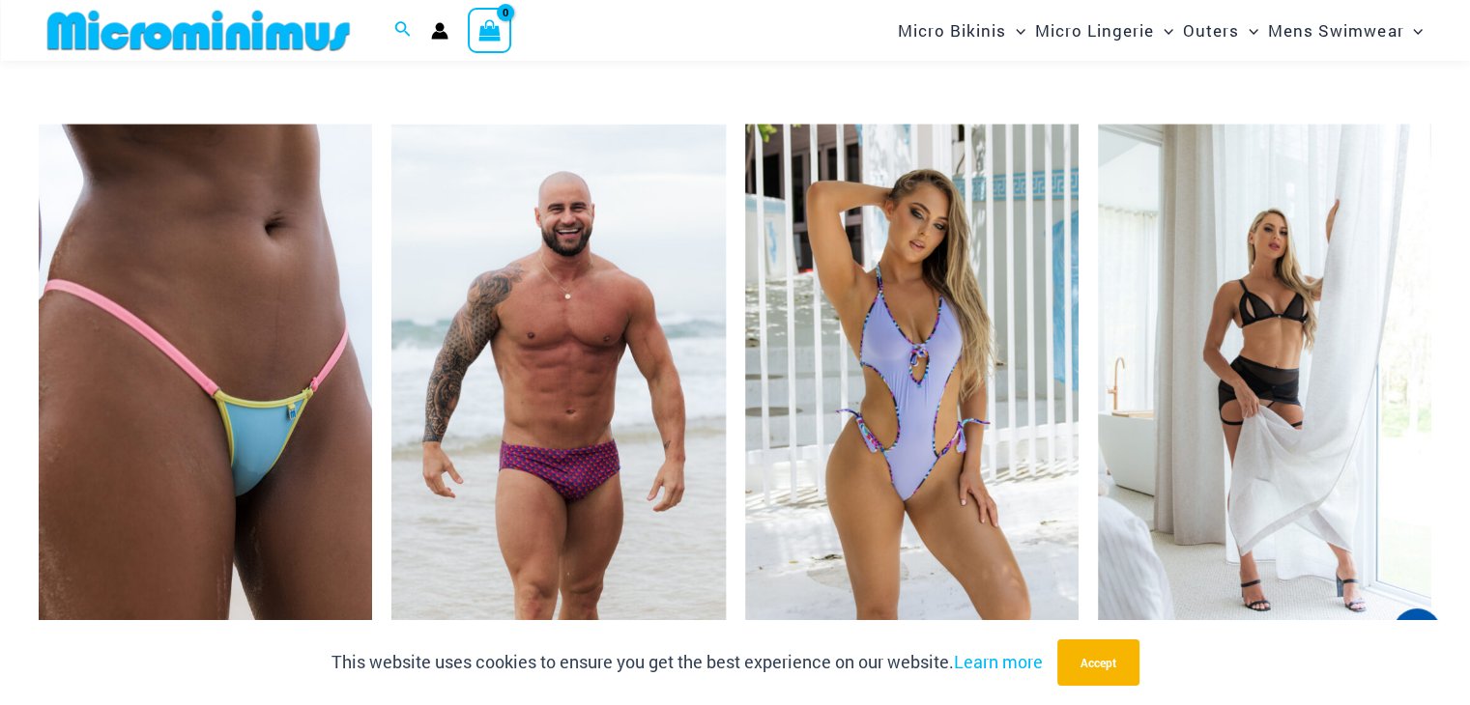
scroll to position [5861, 0]
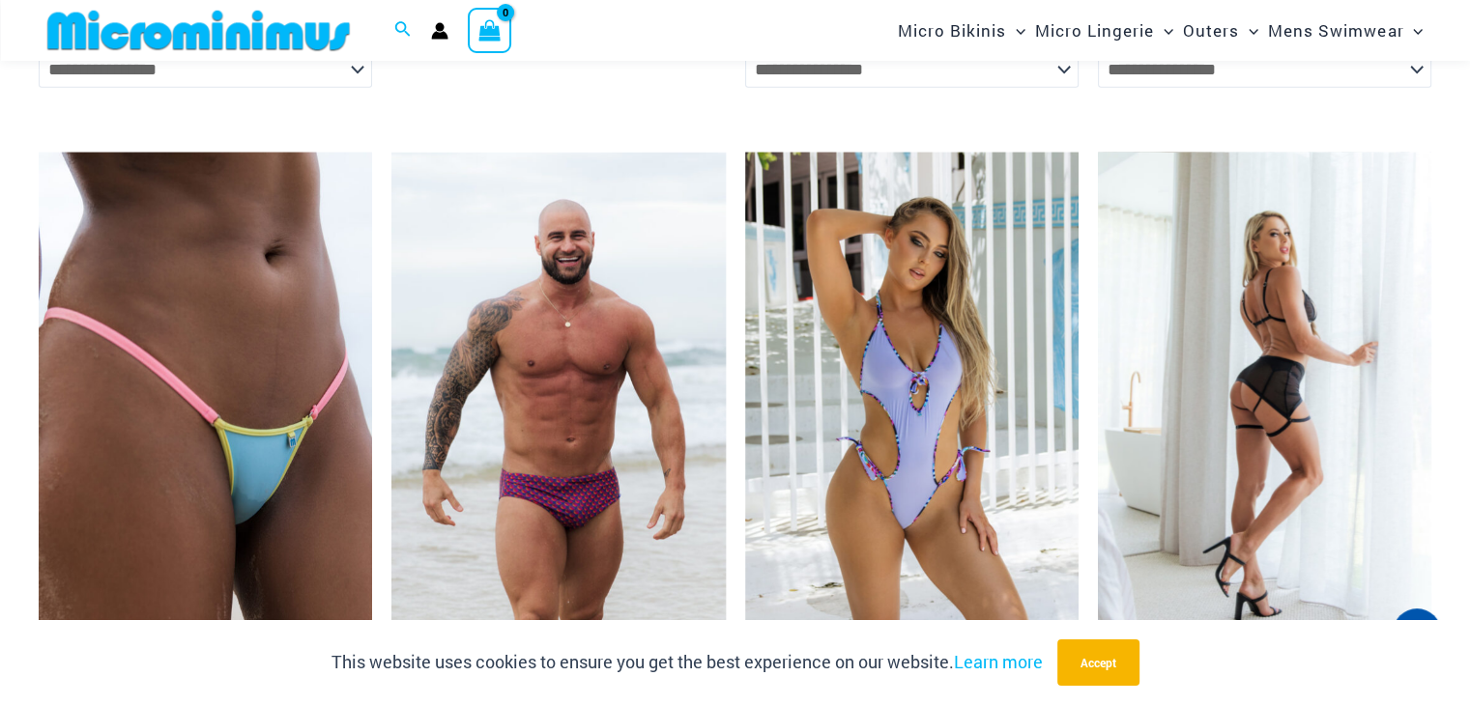
click at [1246, 353] on img at bounding box center [1264, 403] width 333 height 501
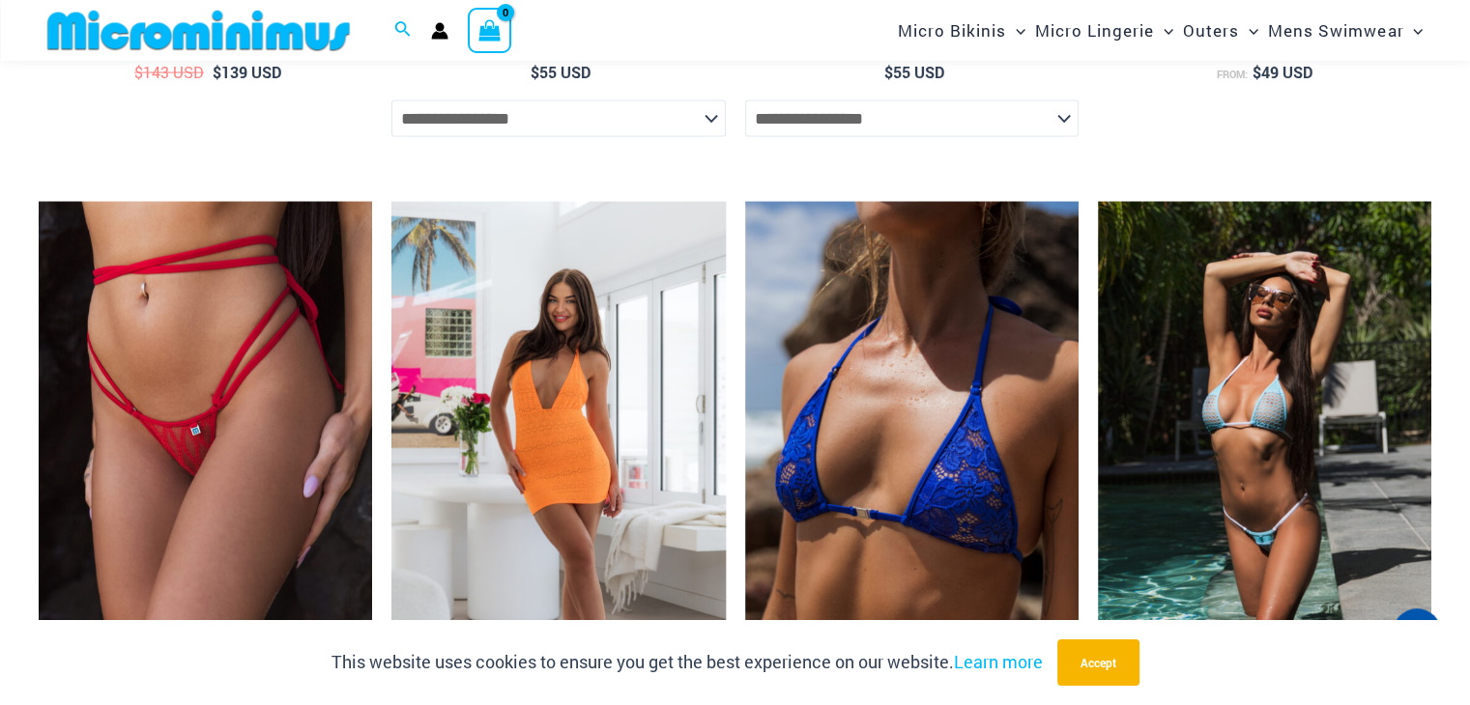
scroll to position [4353, 0]
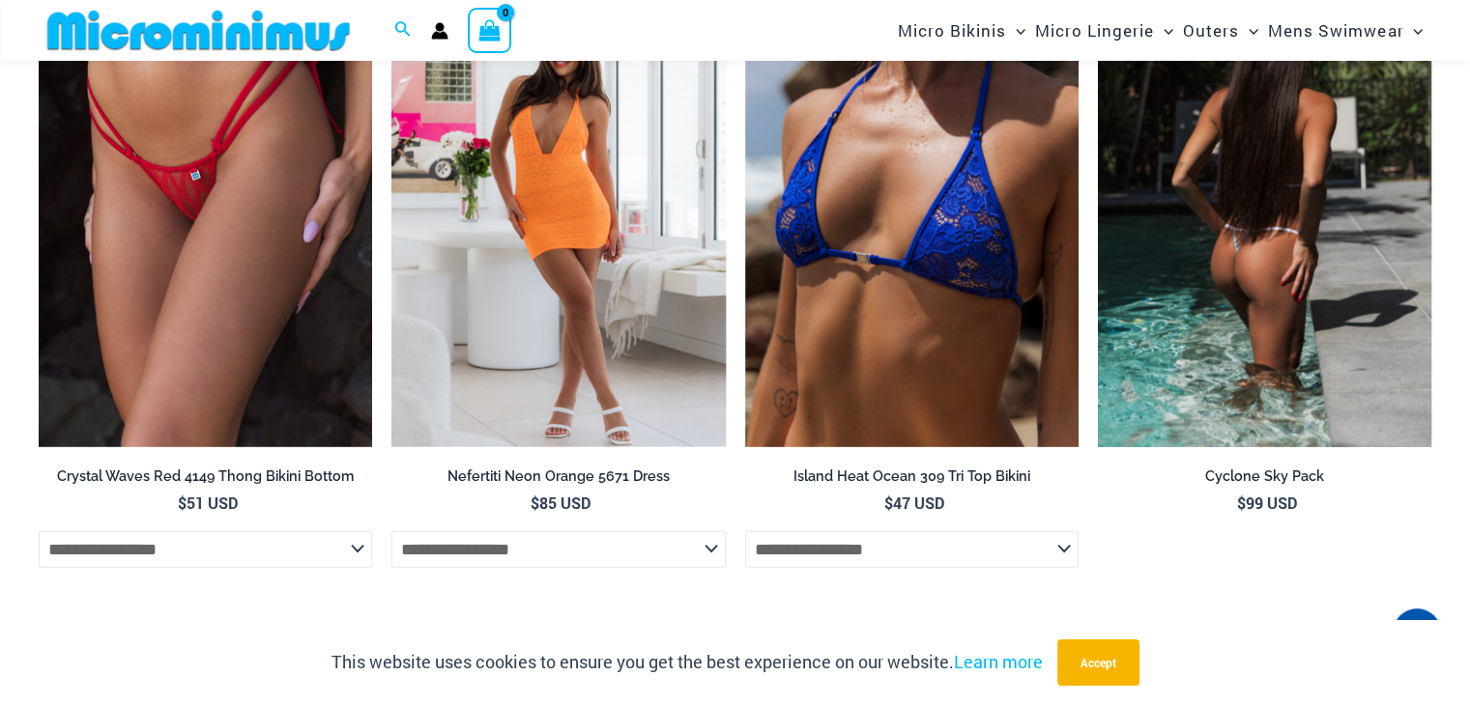
click at [1252, 257] on img at bounding box center [1264, 197] width 333 height 501
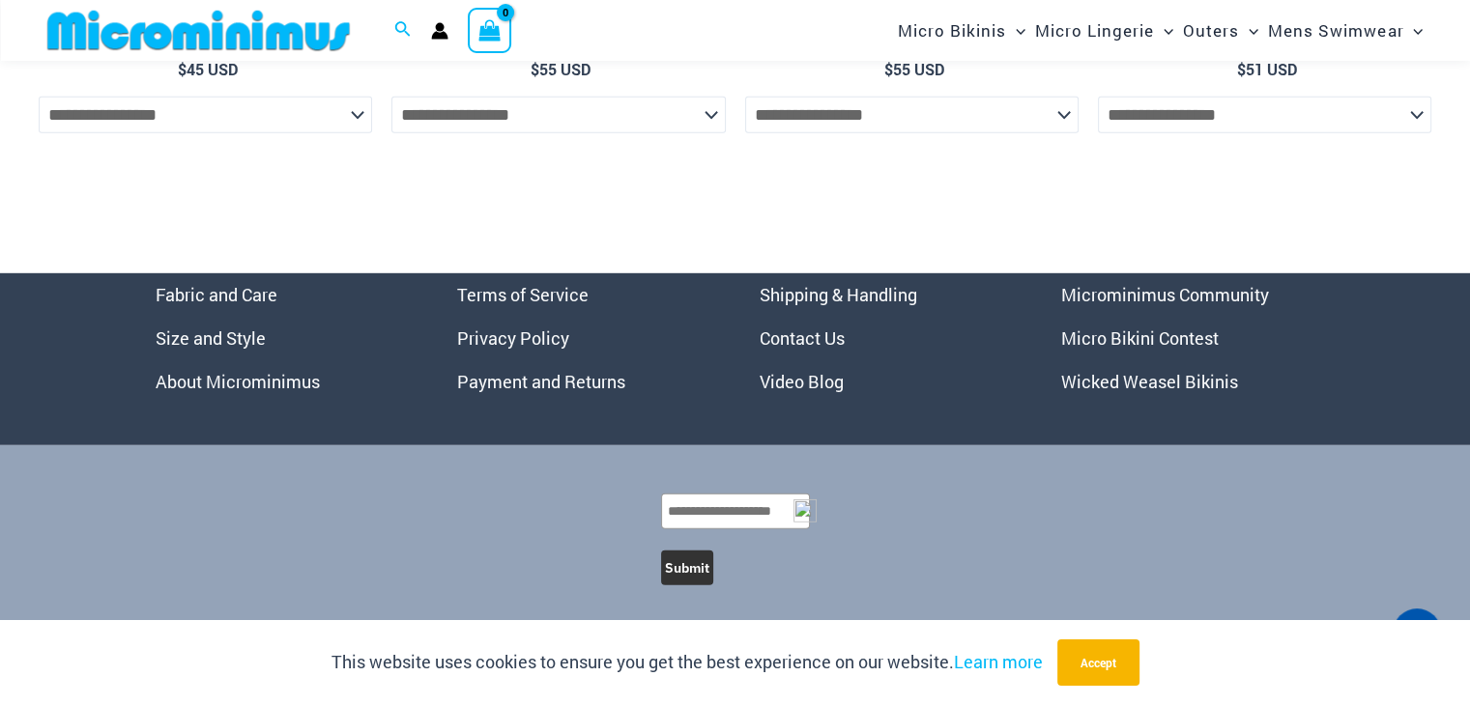
scroll to position [5757, 0]
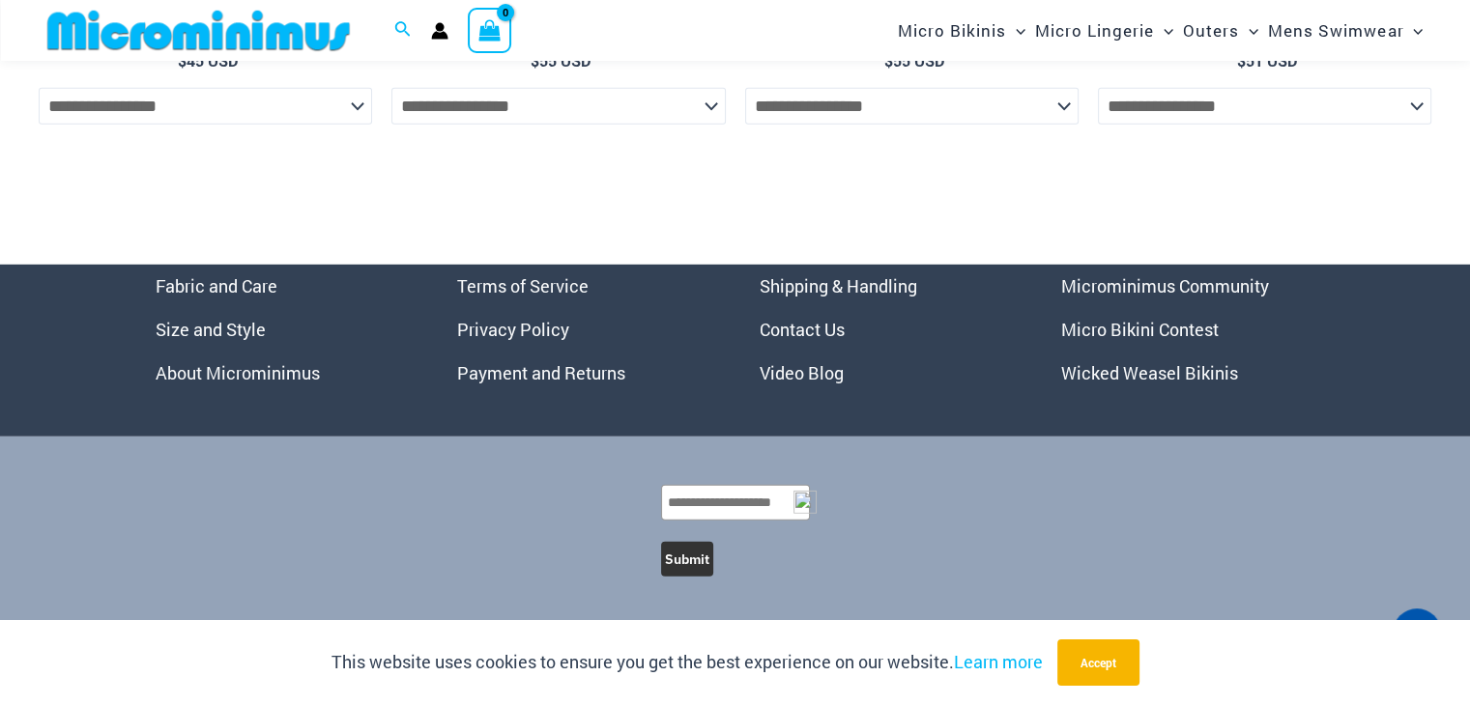
click at [1117, 330] on link "Micro Bikini Contest" at bounding box center [1140, 329] width 158 height 23
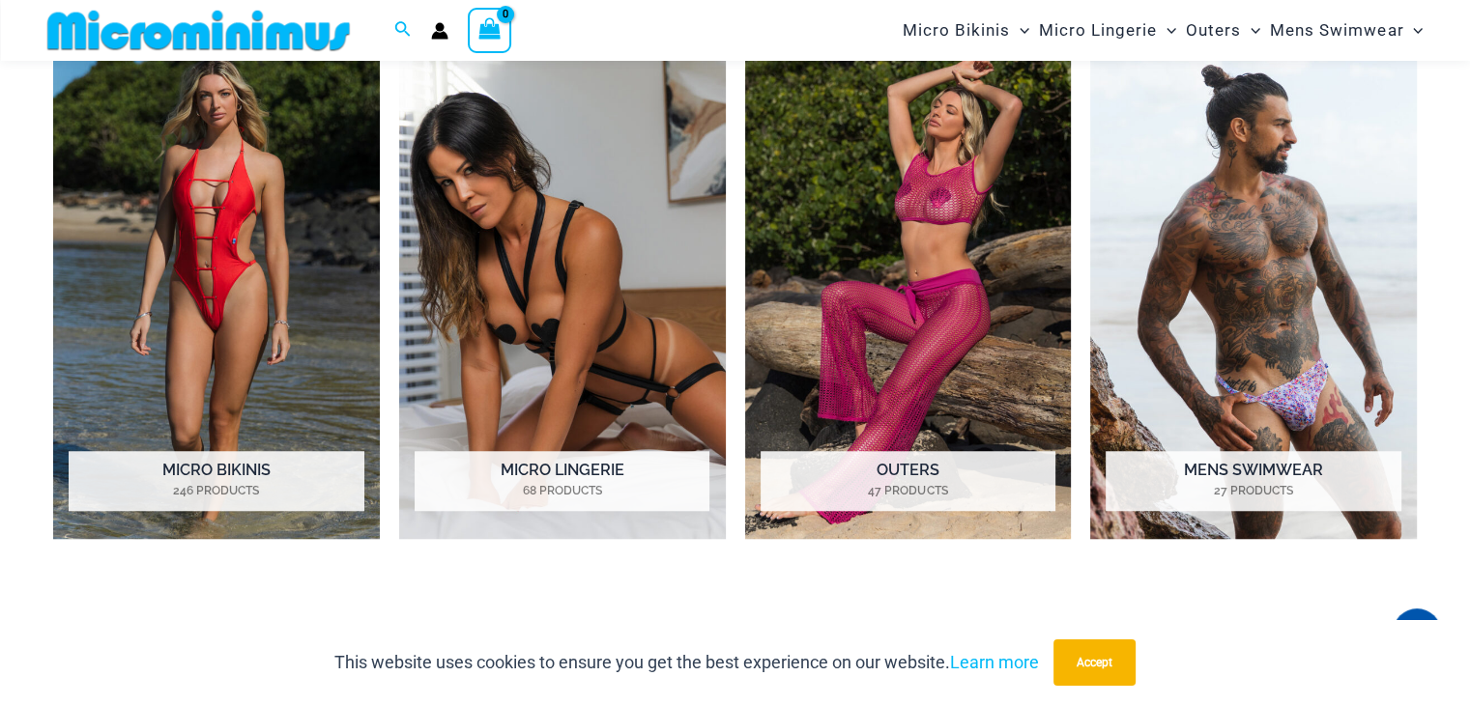
scroll to position [1541, 0]
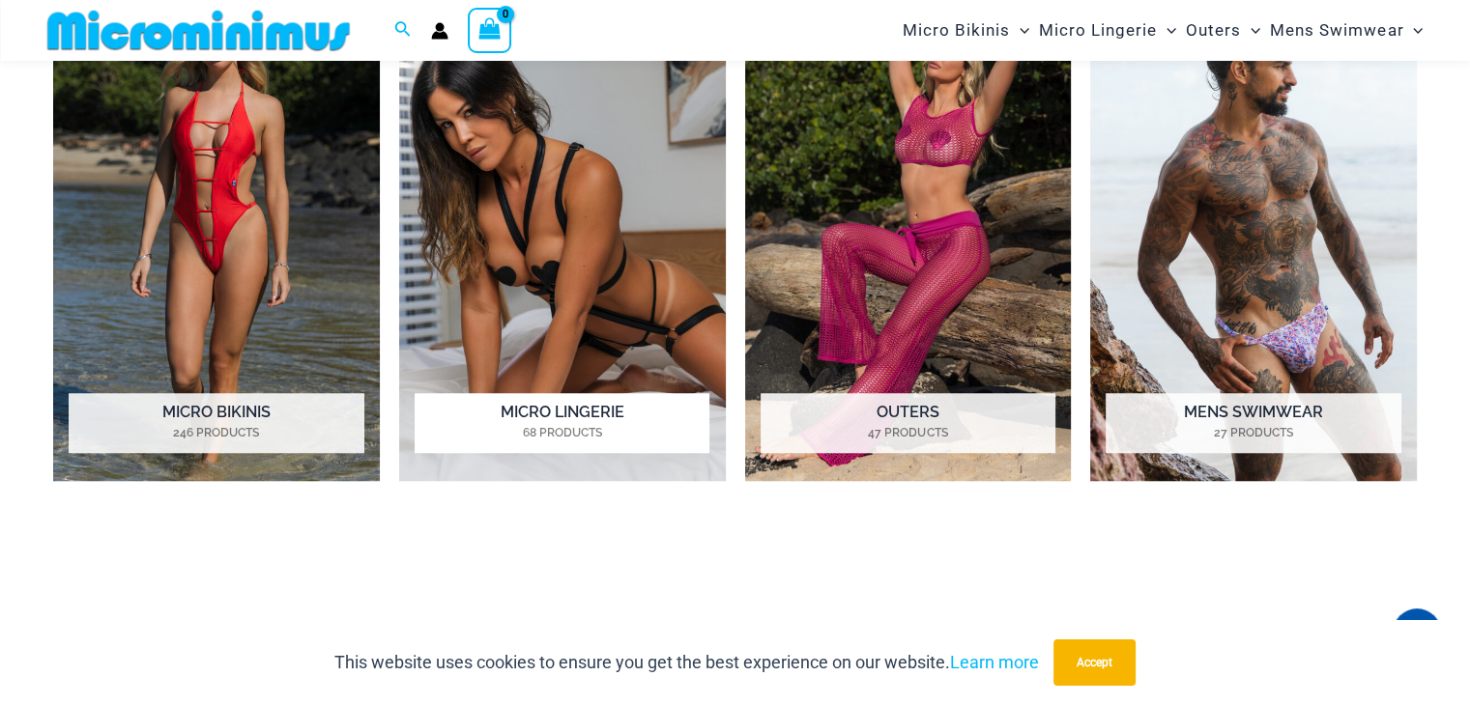
click at [550, 198] on img "Visit product category Micro Lingerie" at bounding box center [562, 229] width 327 height 503
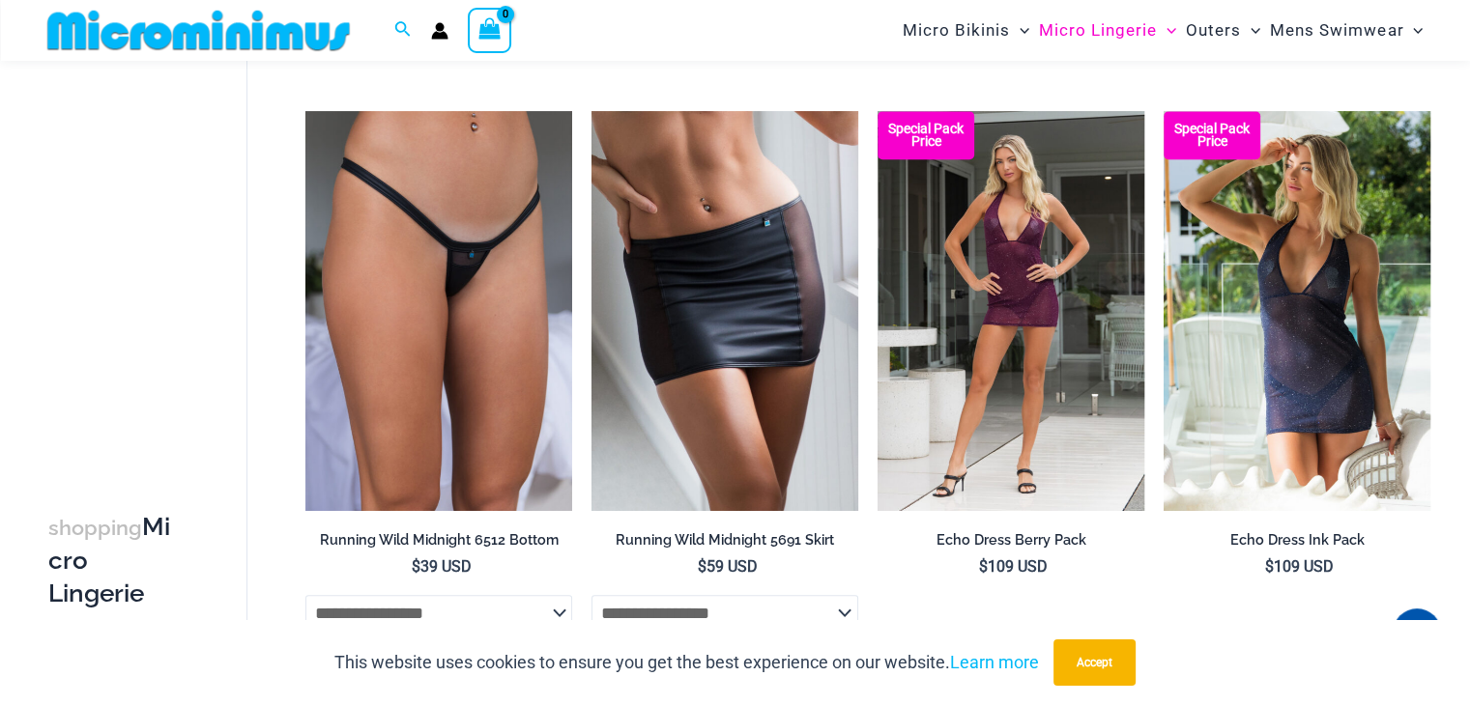
scroll to position [1455, 0]
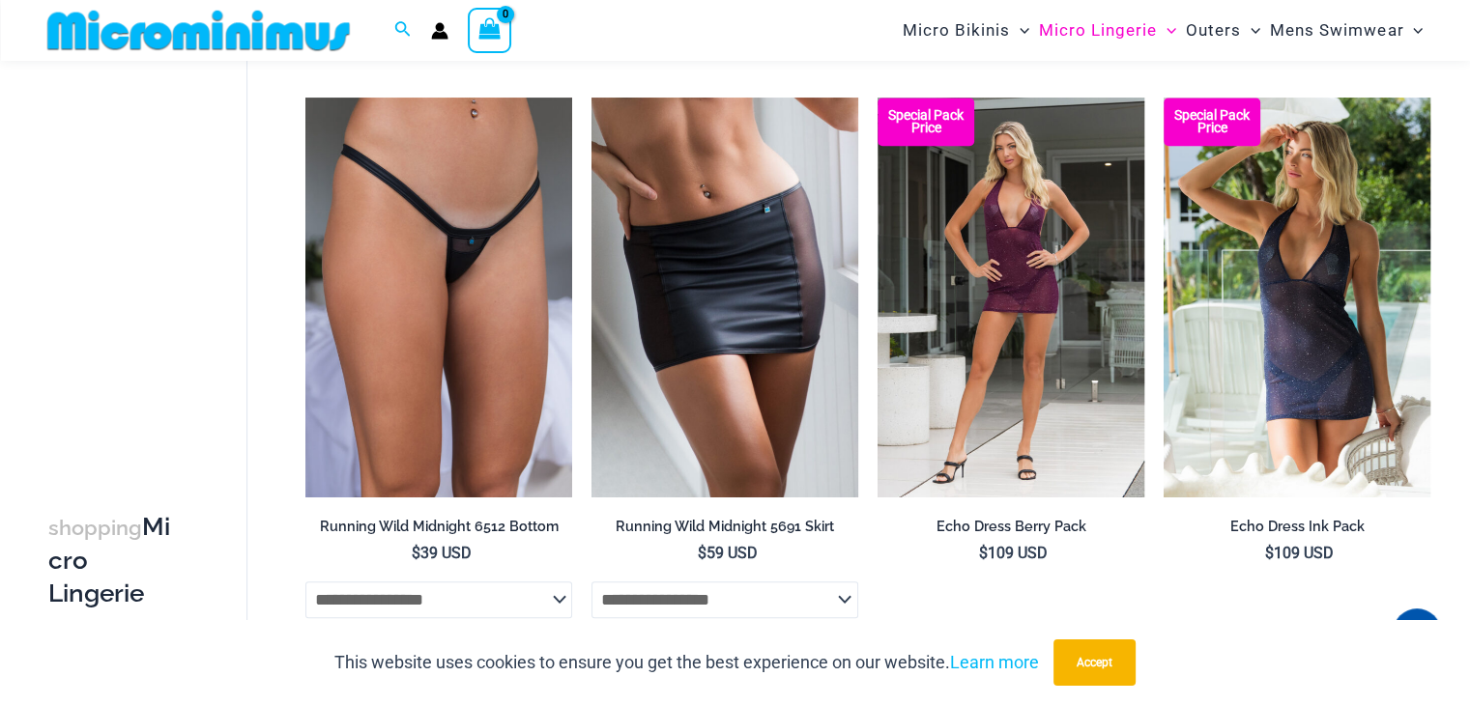
drag, startPoint x: 1475, startPoint y: 69, endPoint x: 1462, endPoint y: 246, distance: 178.3
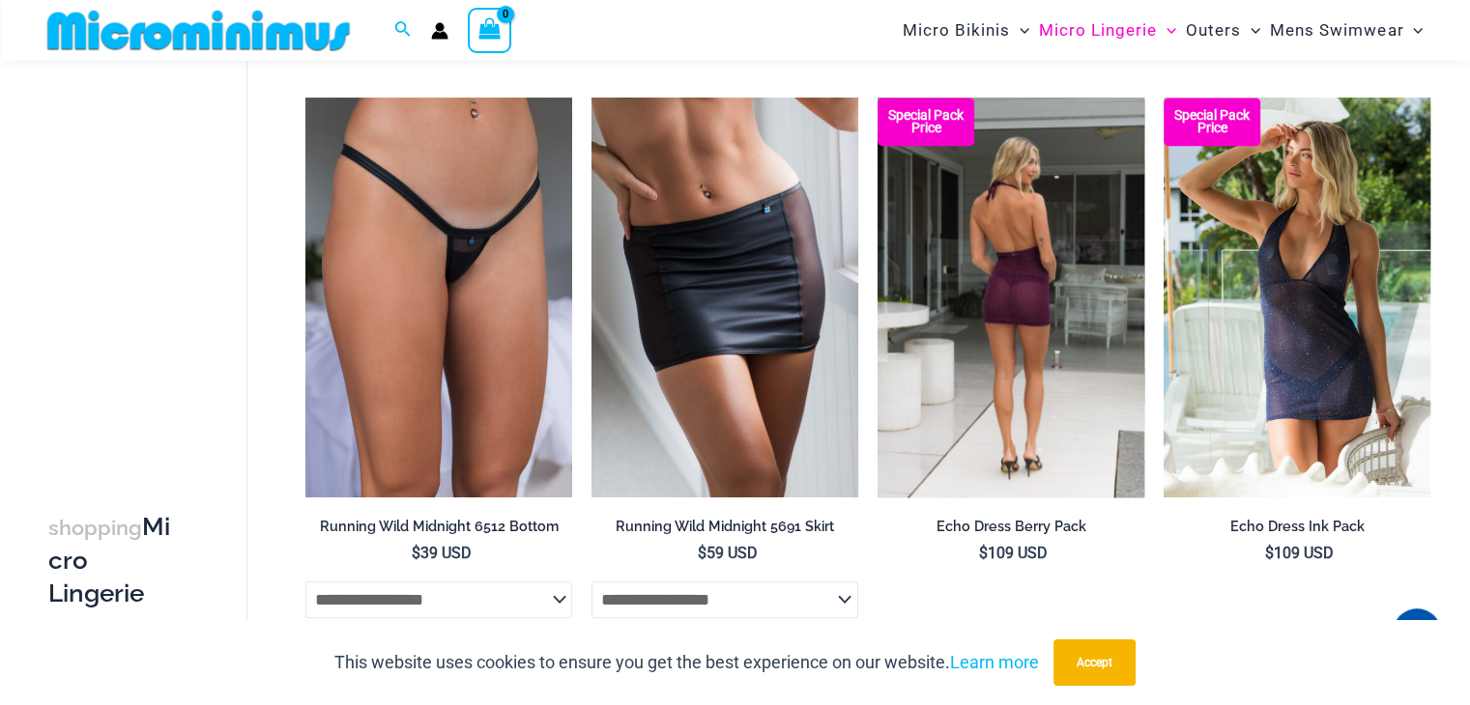
click at [966, 261] on img at bounding box center [1010, 298] width 267 height 400
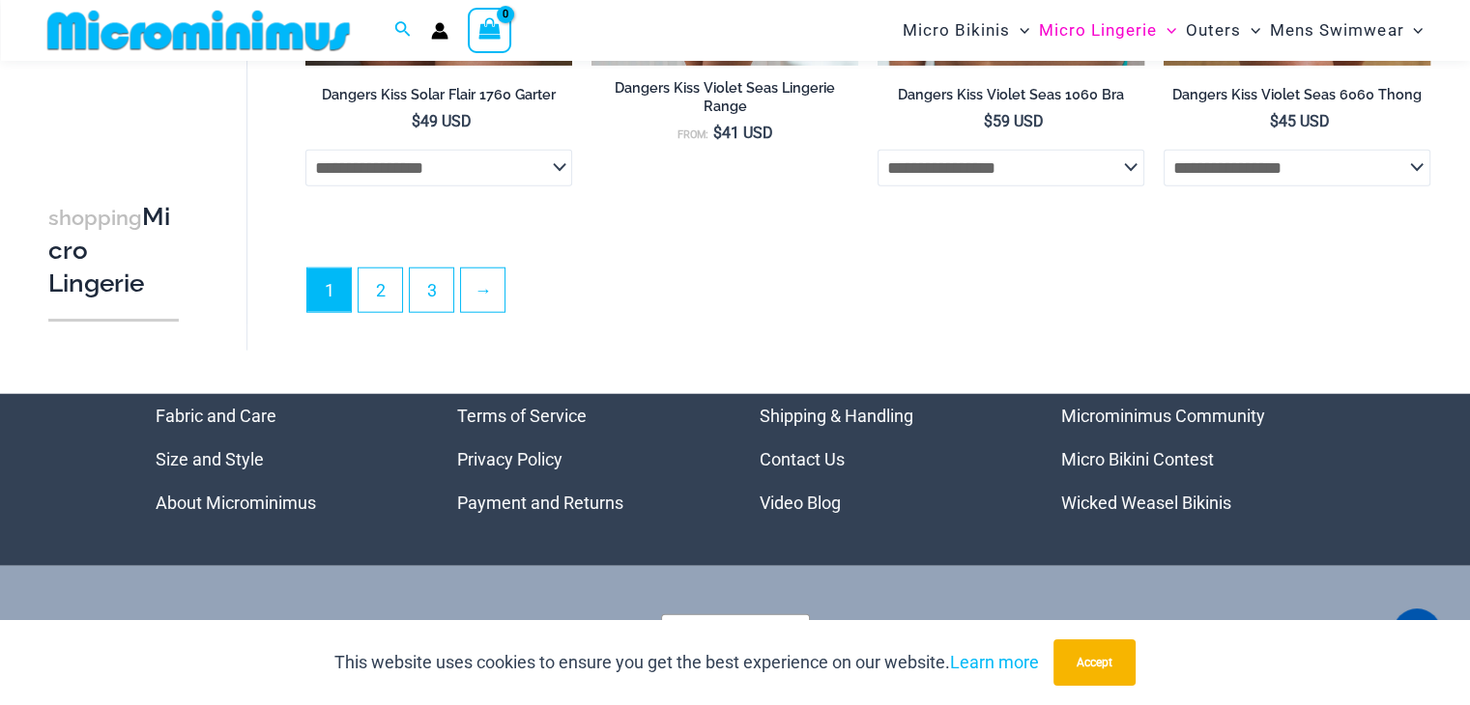
scroll to position [4784, 0]
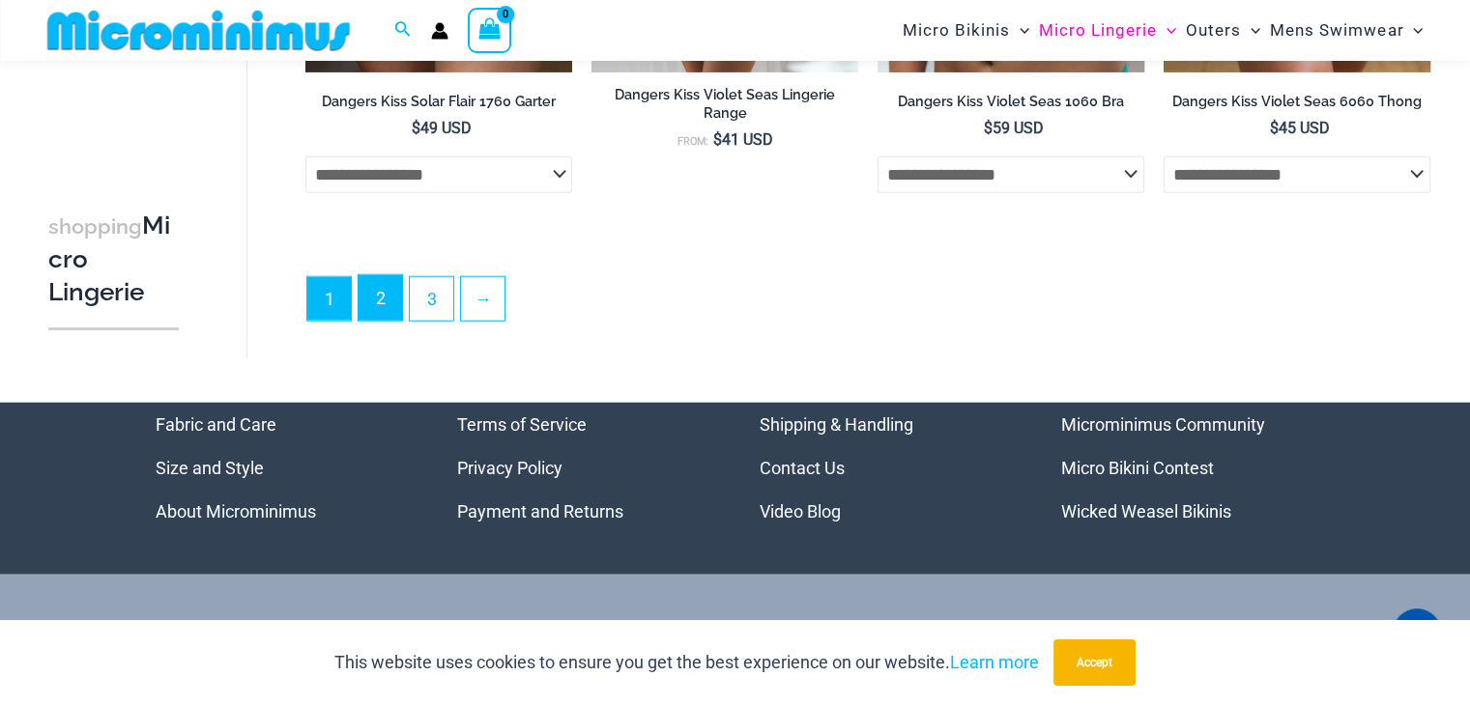
click at [381, 280] on link "2" at bounding box center [380, 297] width 43 height 45
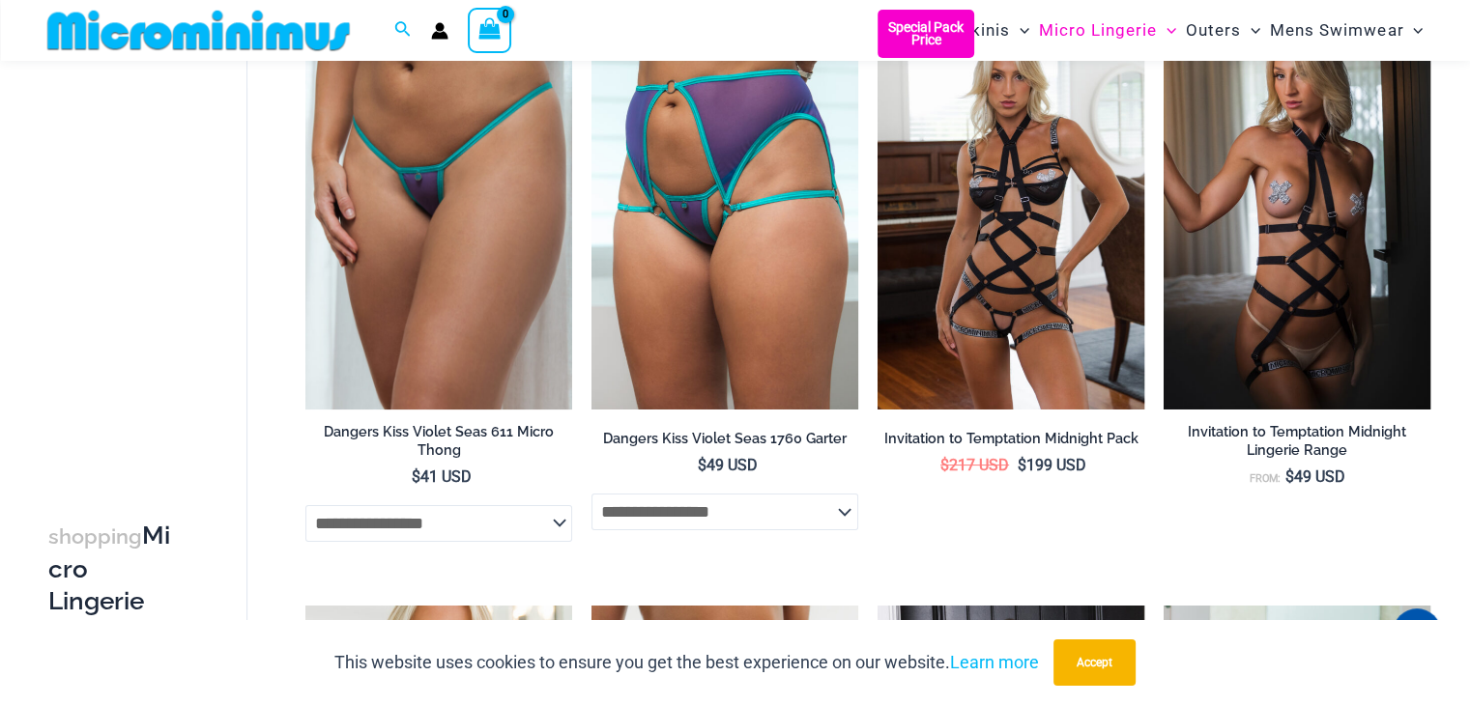
scroll to position [205, 0]
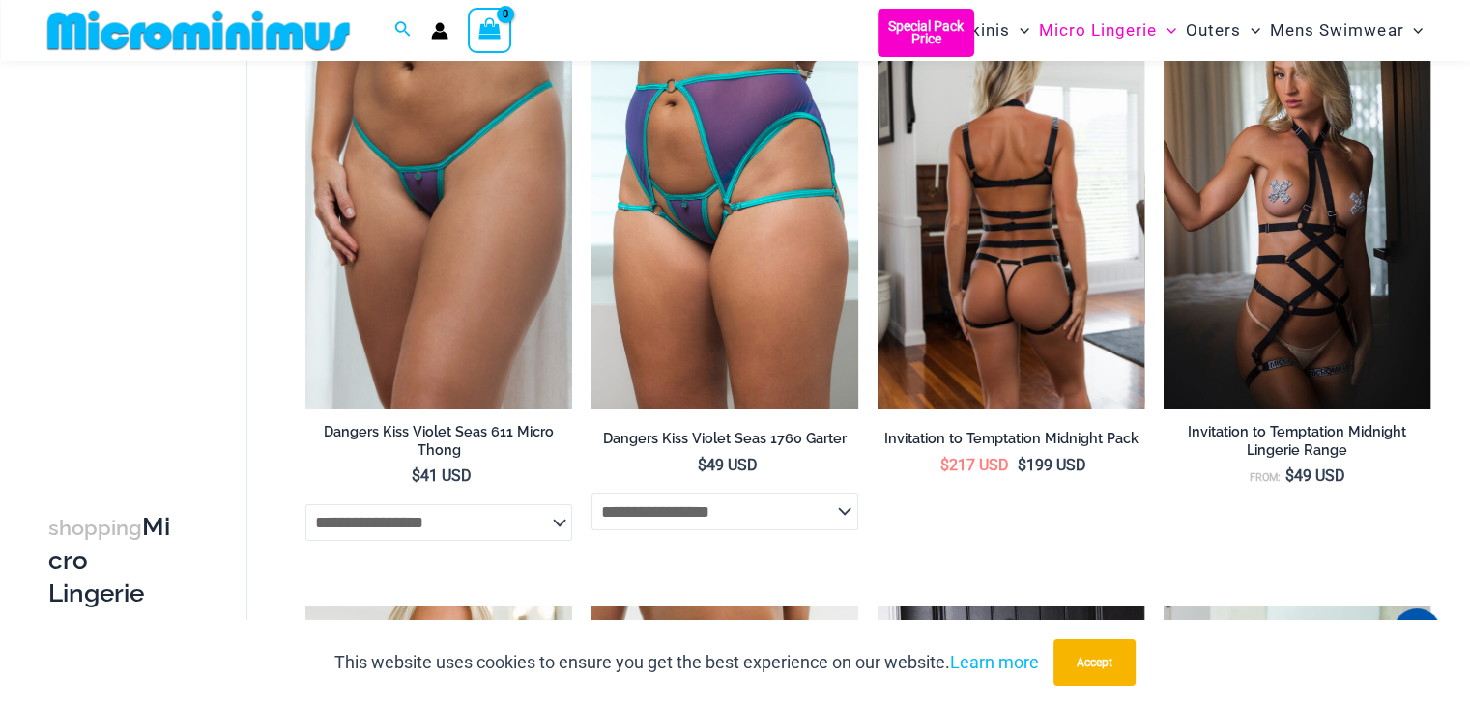
click at [1040, 177] on img at bounding box center [1010, 209] width 267 height 400
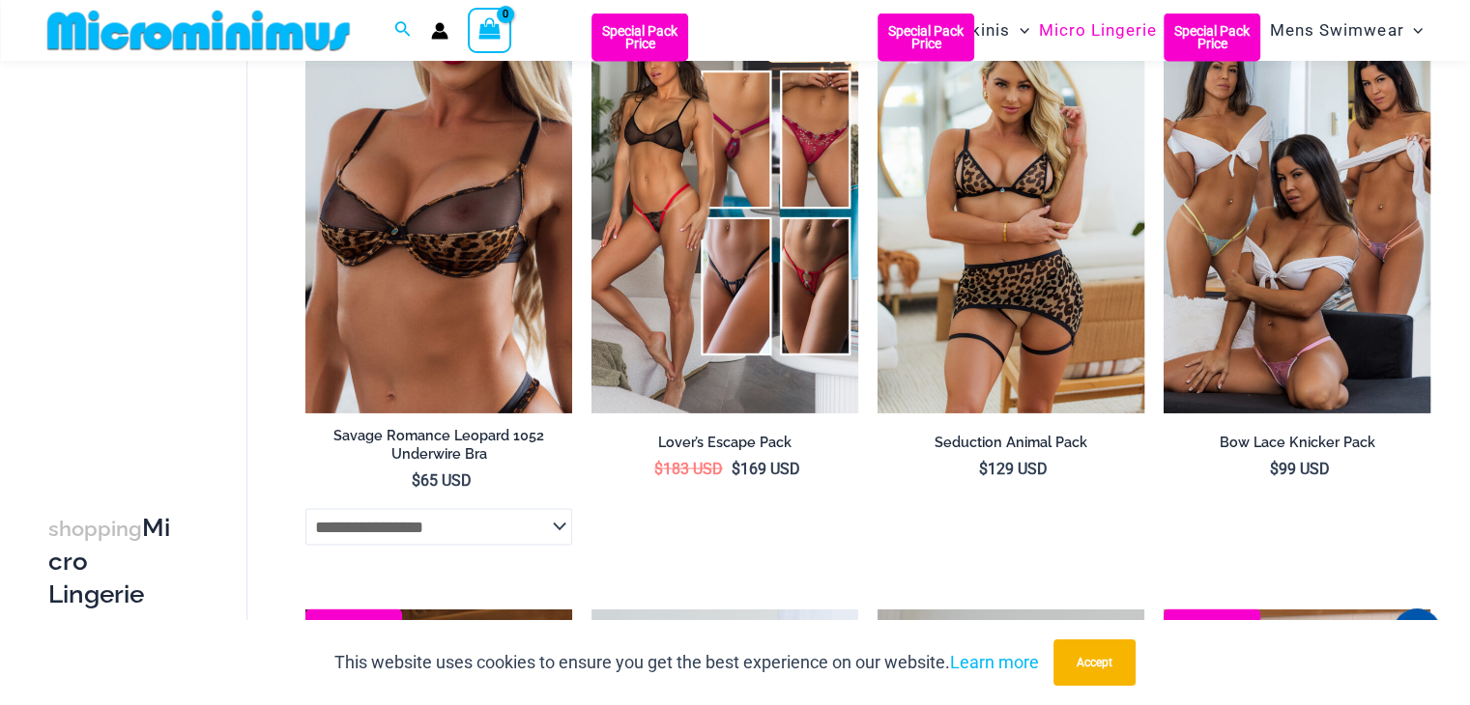
scroll to position [3753, 0]
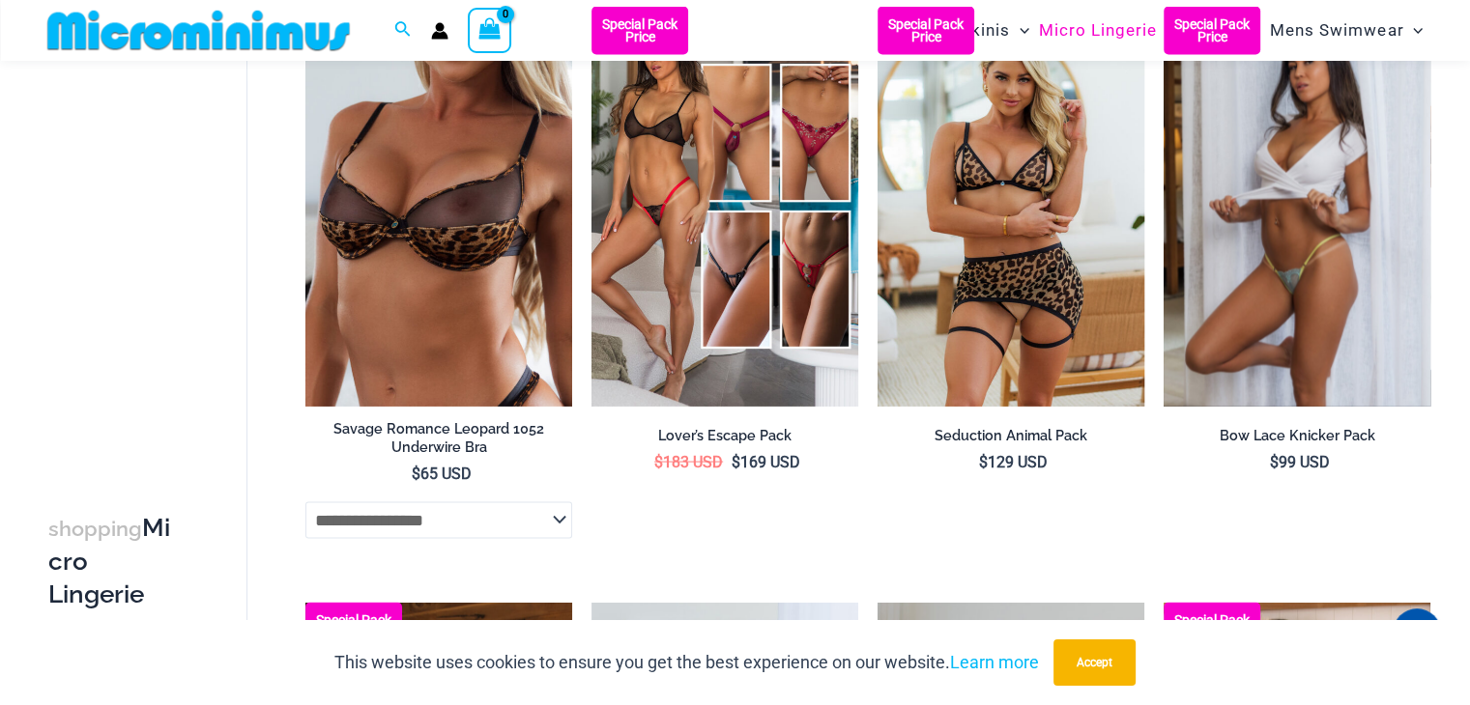
click at [1353, 244] on img at bounding box center [1297, 207] width 267 height 400
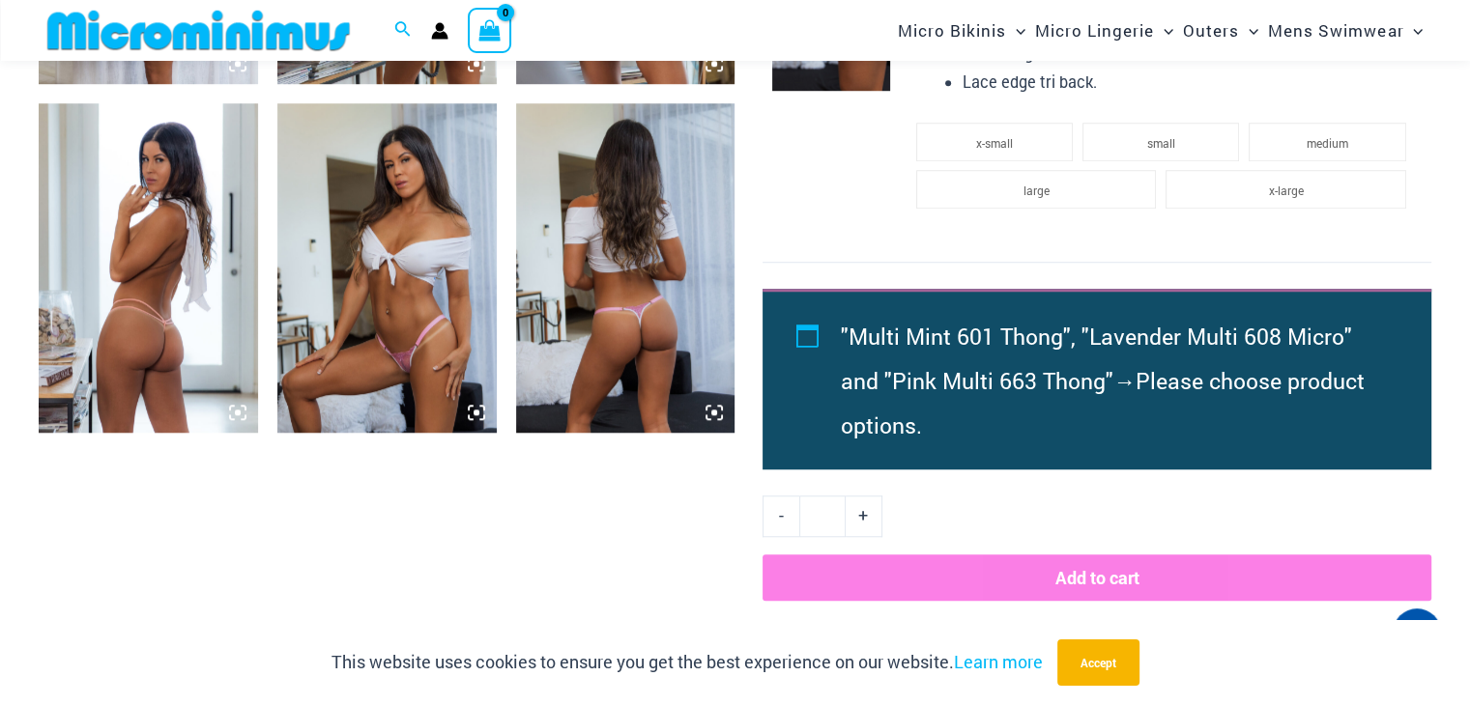
scroll to position [1492, 0]
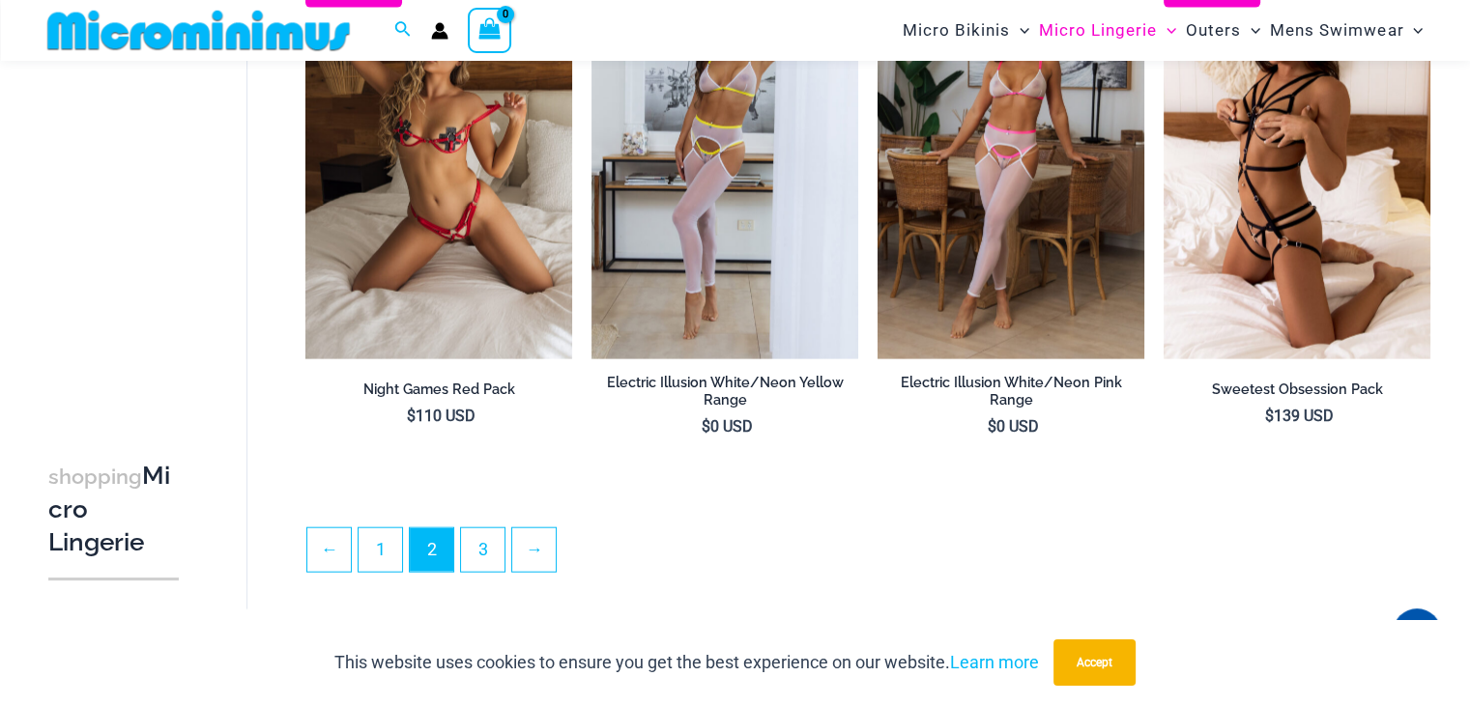
scroll to position [4435, 0]
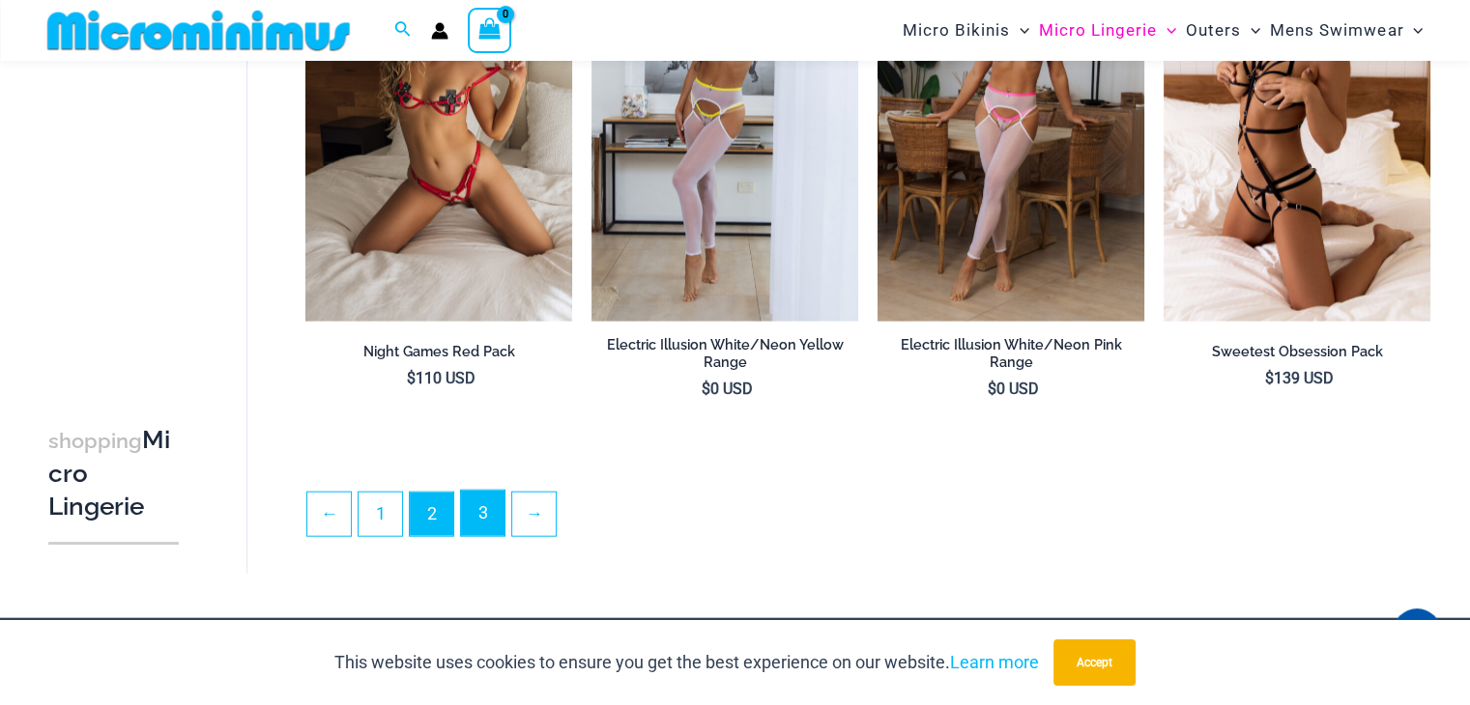
click at [468, 523] on link "3" at bounding box center [482, 513] width 43 height 45
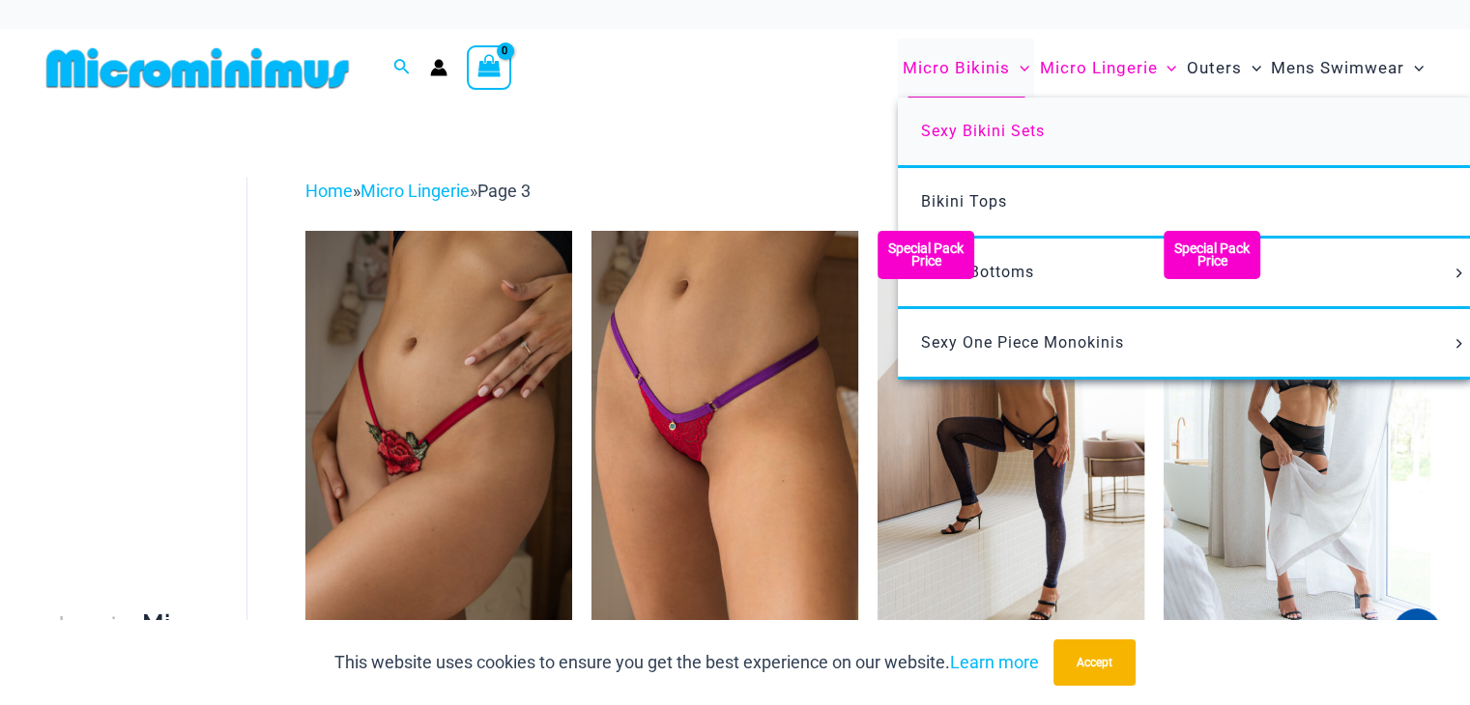
click at [965, 127] on span "Sexy Bikini Sets" at bounding box center [983, 131] width 124 height 18
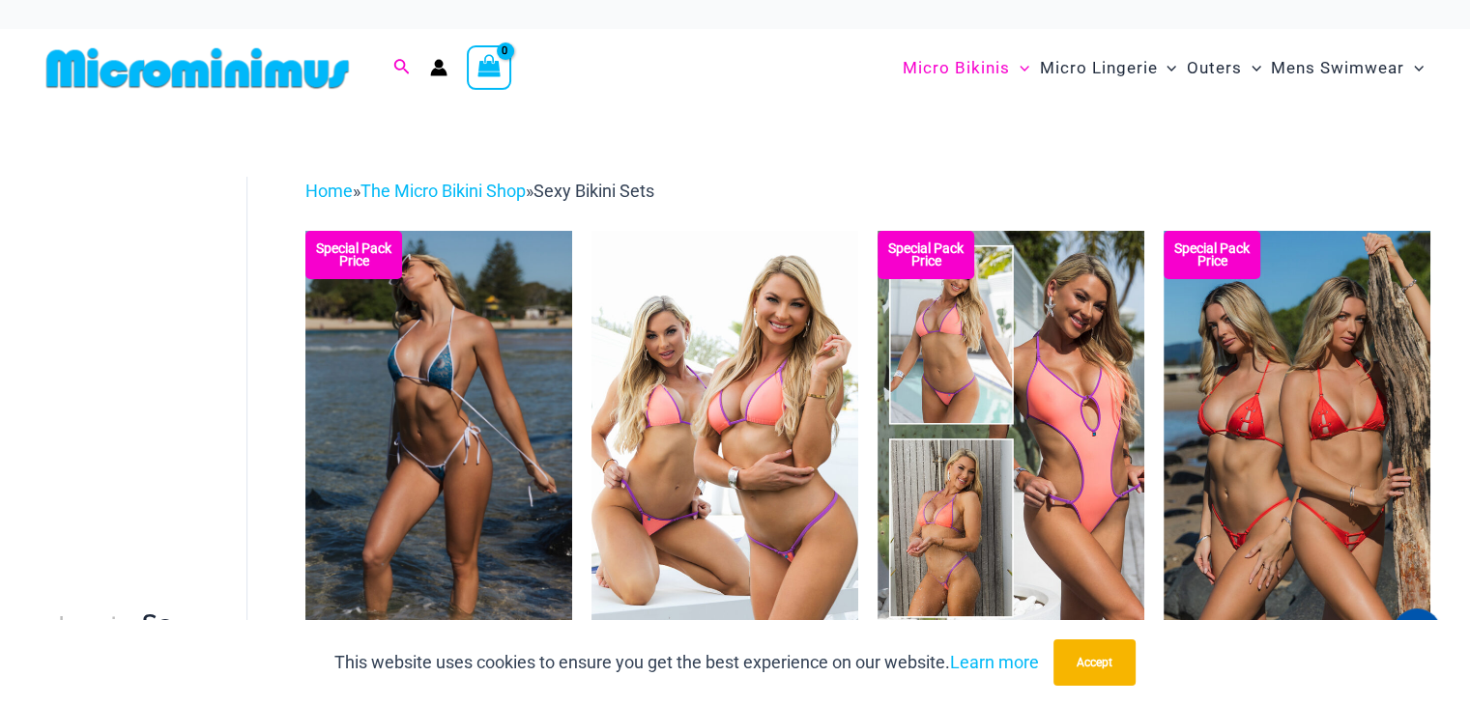
click at [398, 62] on icon "Search icon link" at bounding box center [400, 67] width 15 height 17
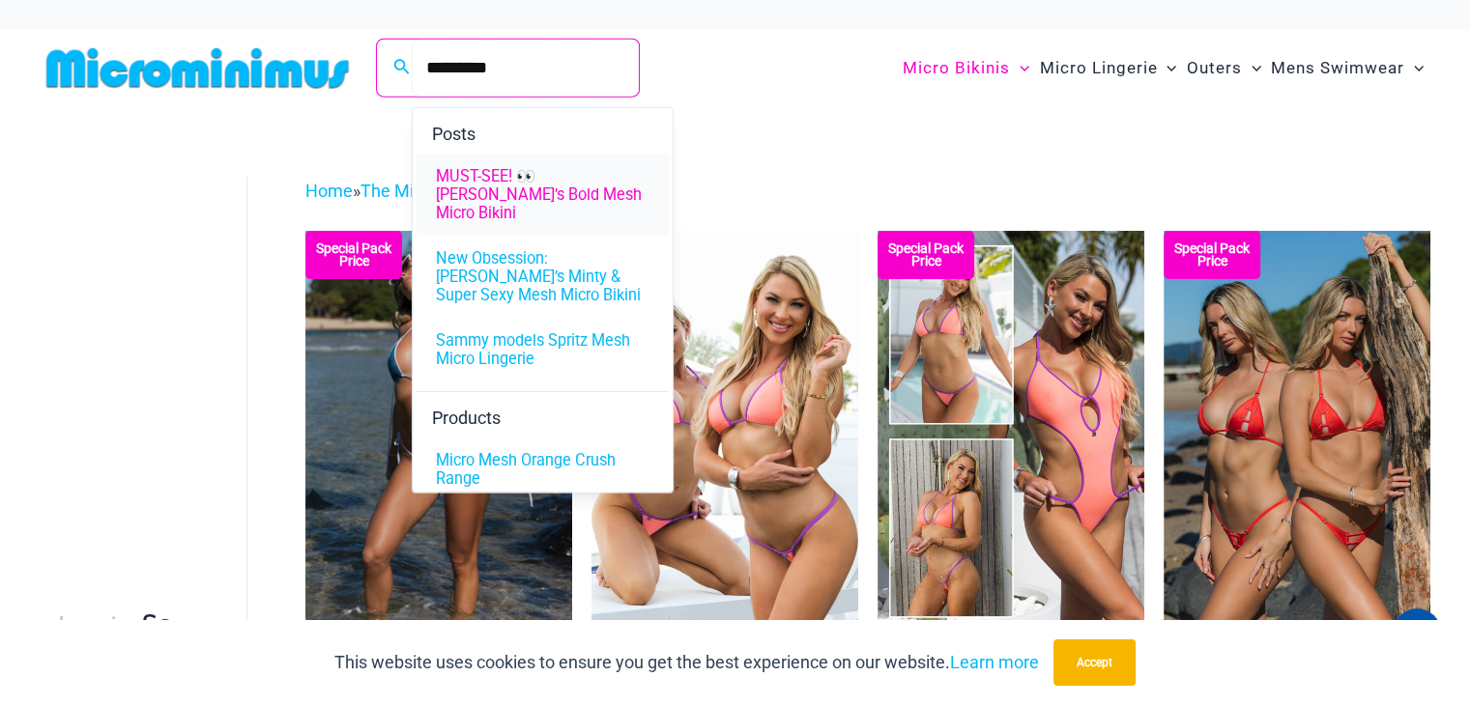
type input "*********"
click at [493, 187] on span "MUST-SEE! 👀 Jadey’s Bold Mesh Micro Bikini" at bounding box center [543, 195] width 214 height 55
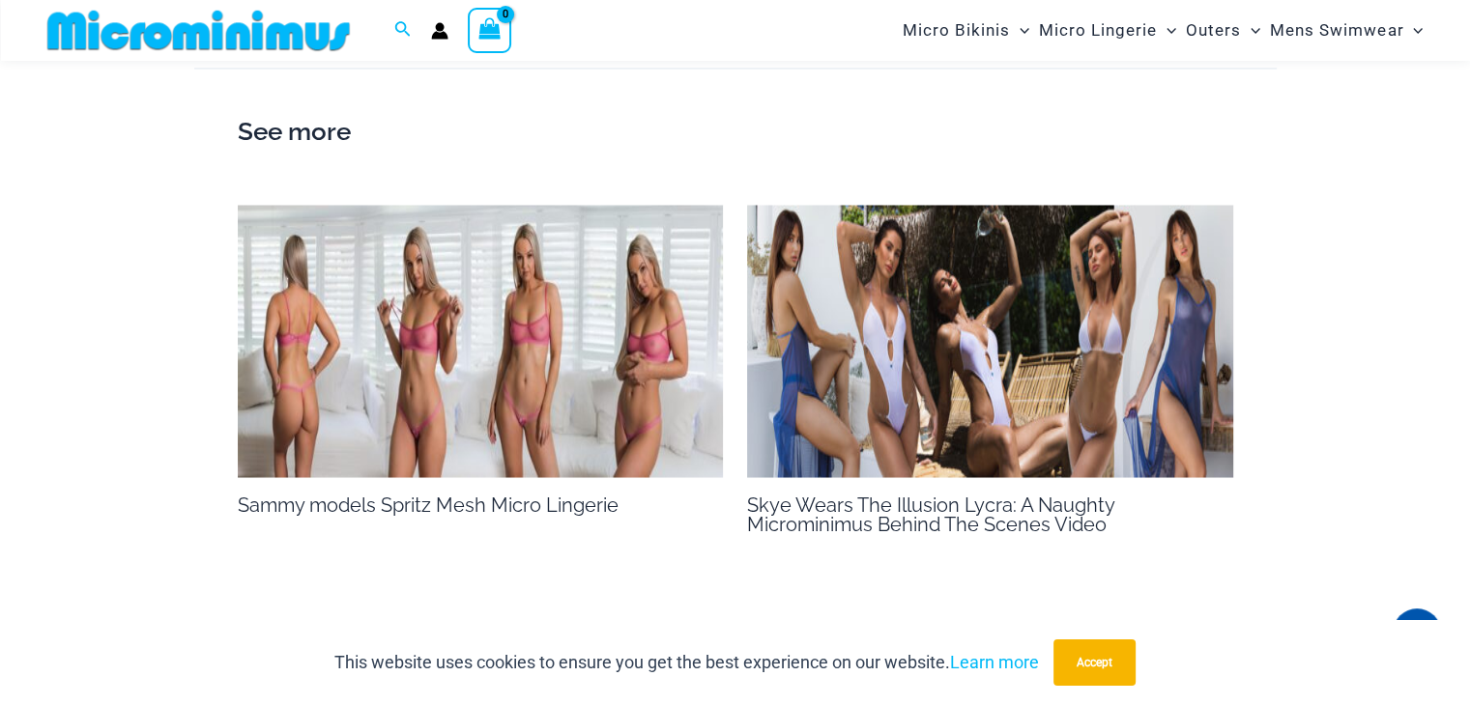
scroll to position [3355, 0]
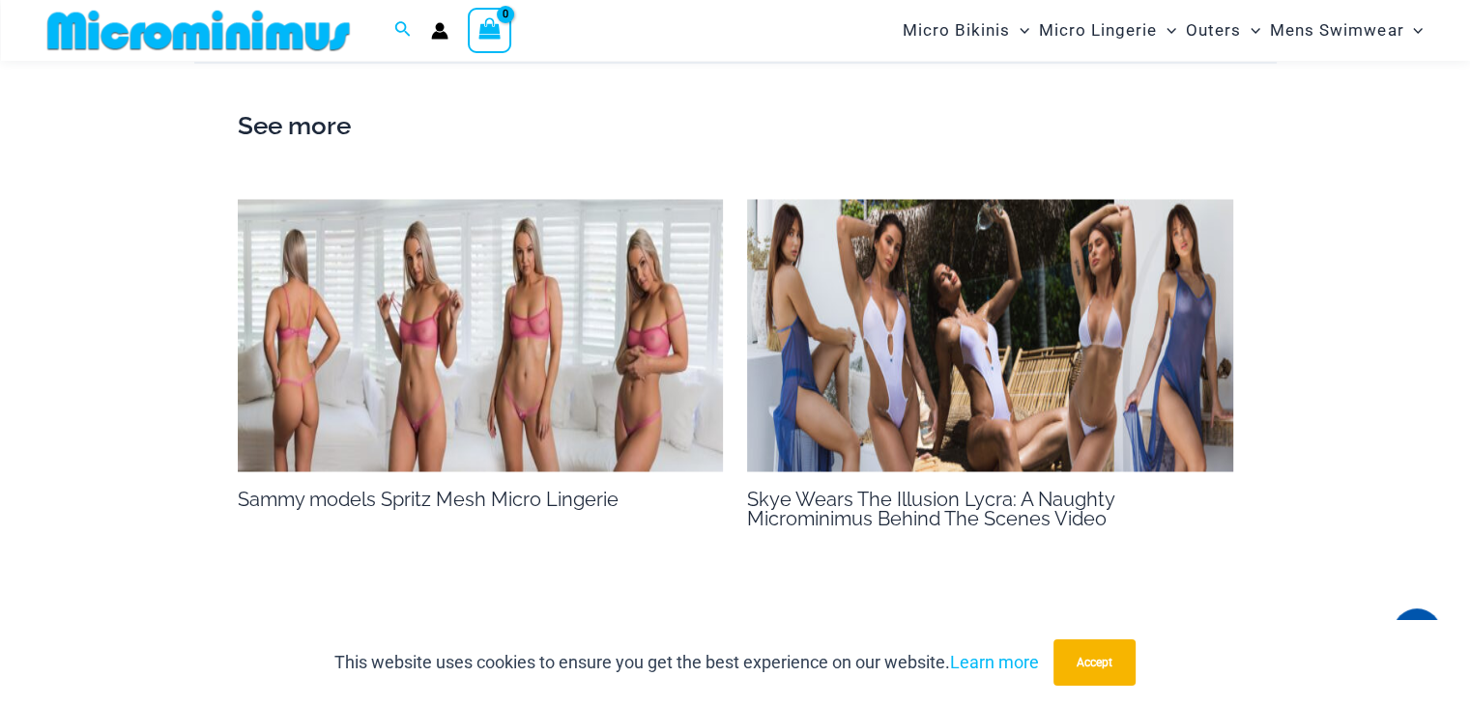
click at [371, 210] on img at bounding box center [481, 335] width 486 height 273
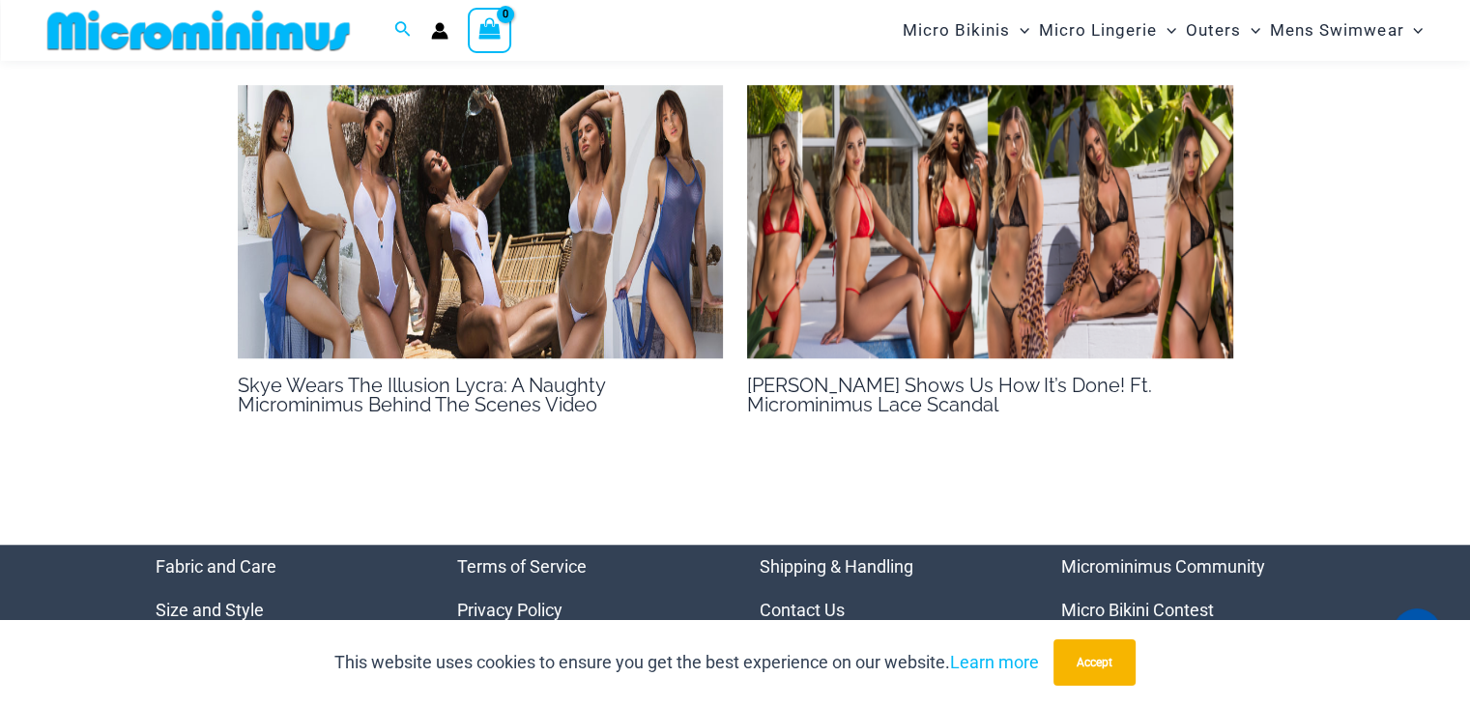
scroll to position [1580, 0]
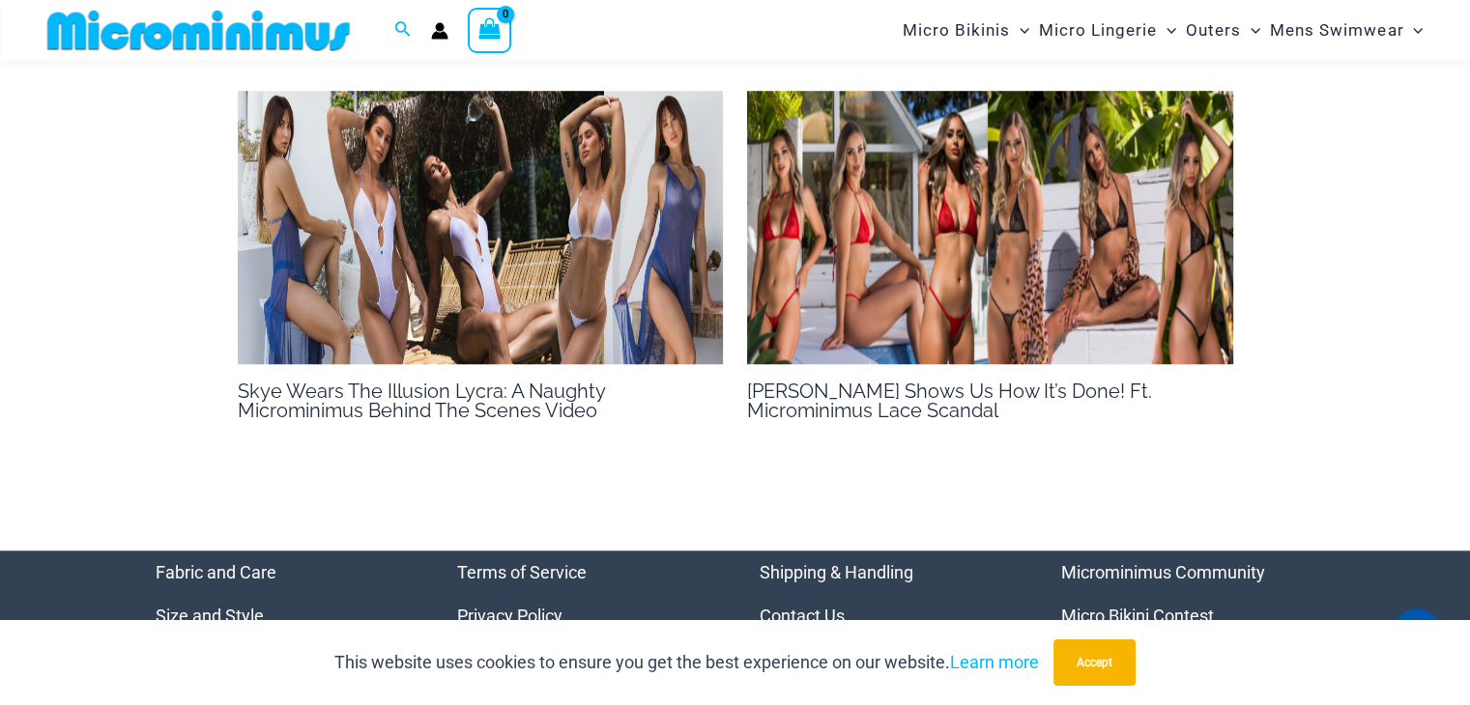
click at [994, 310] on img at bounding box center [990, 227] width 486 height 273
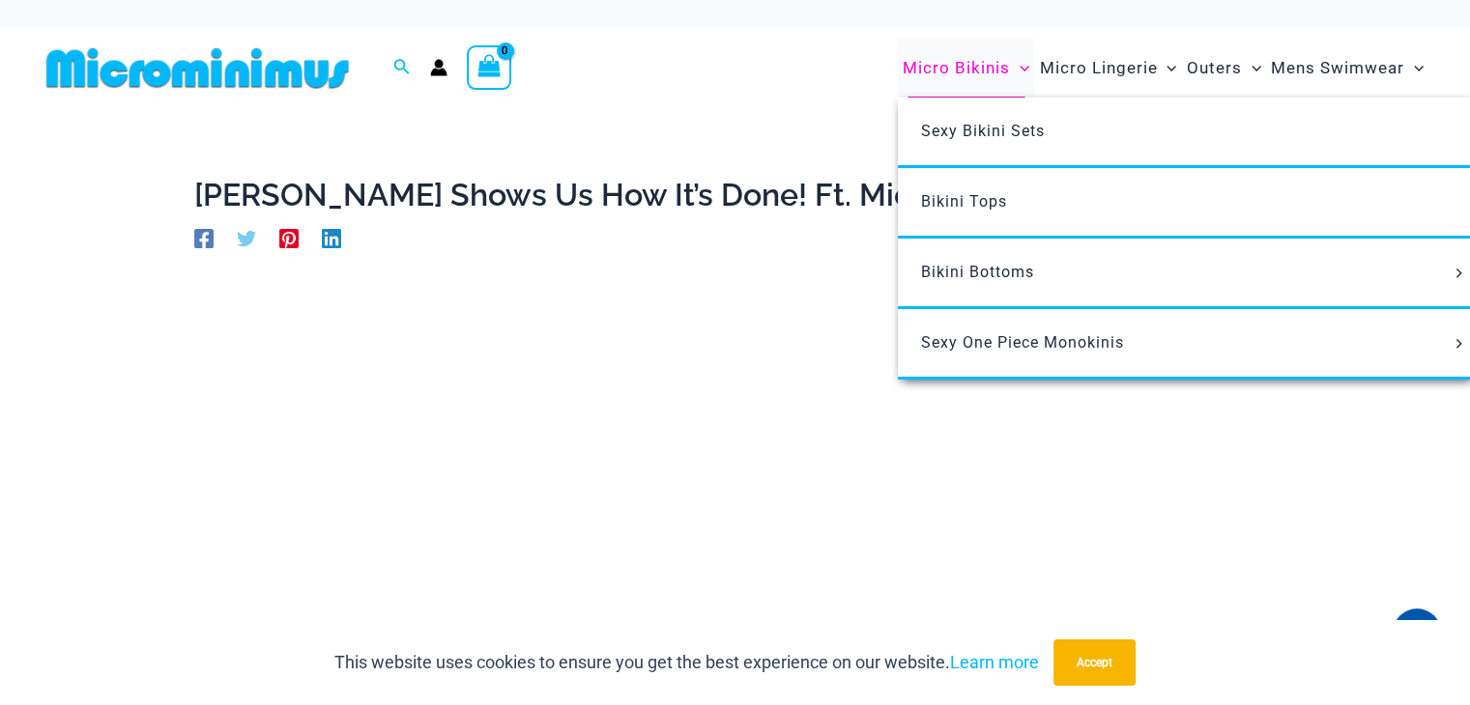
click at [948, 66] on span "Micro Bikinis" at bounding box center [956, 67] width 107 height 49
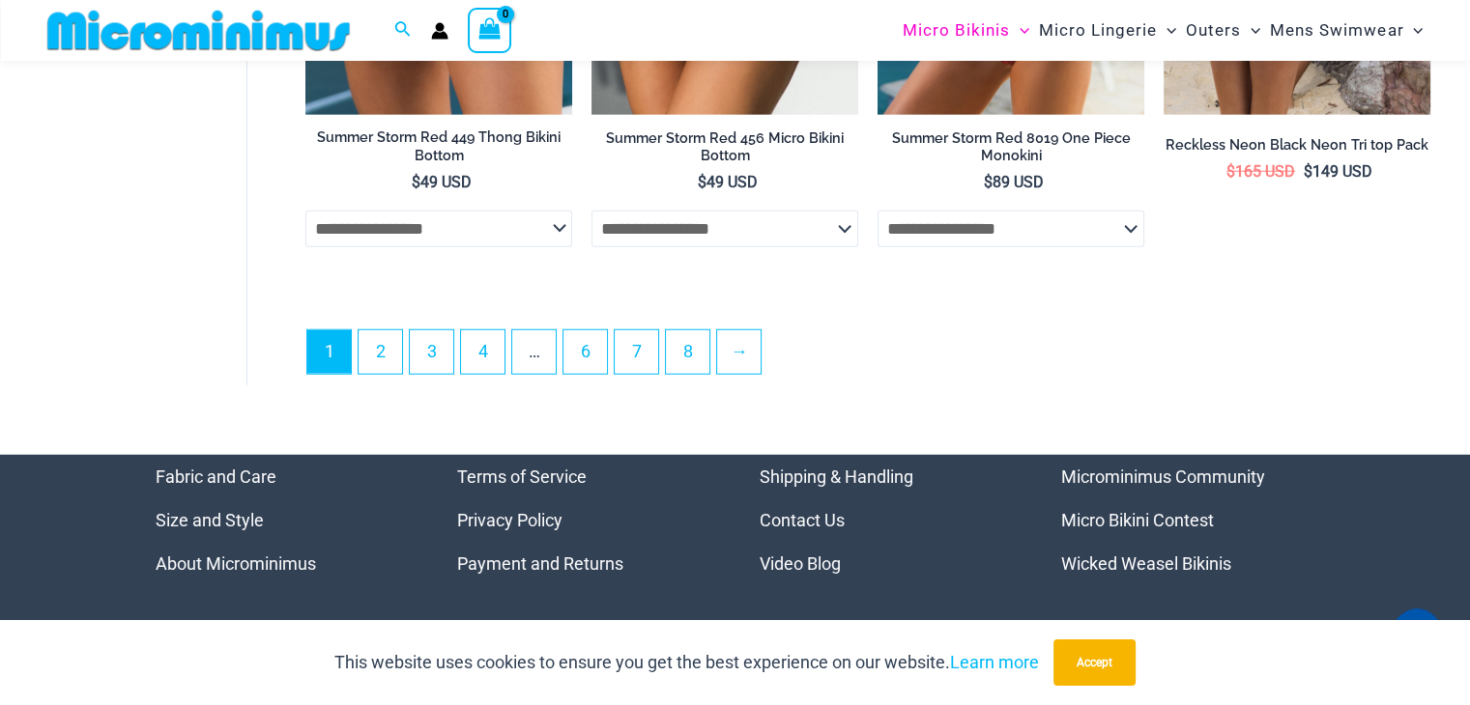
scroll to position [5226, 0]
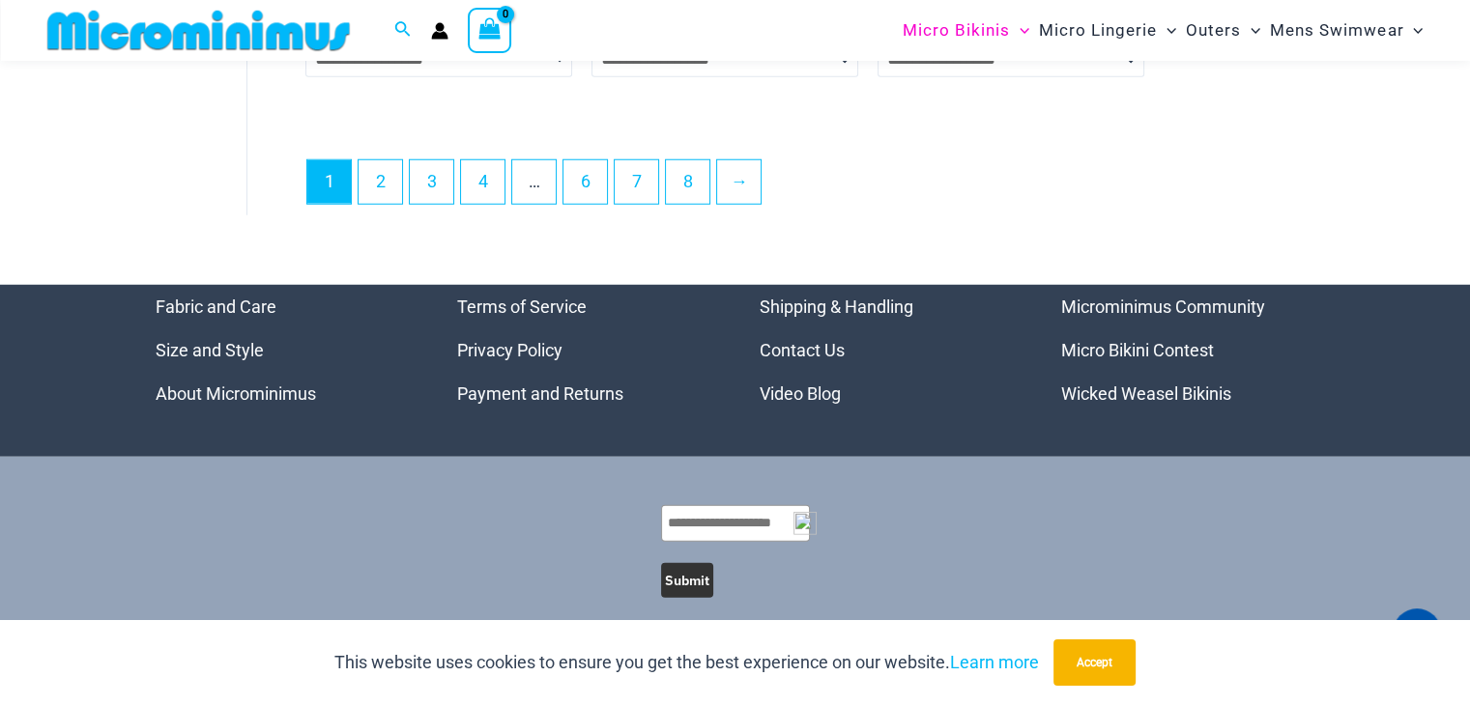
click at [1121, 384] on link "Wicked Weasel Bikinis" at bounding box center [1146, 394] width 170 height 20
